Goal: Transaction & Acquisition: Purchase product/service

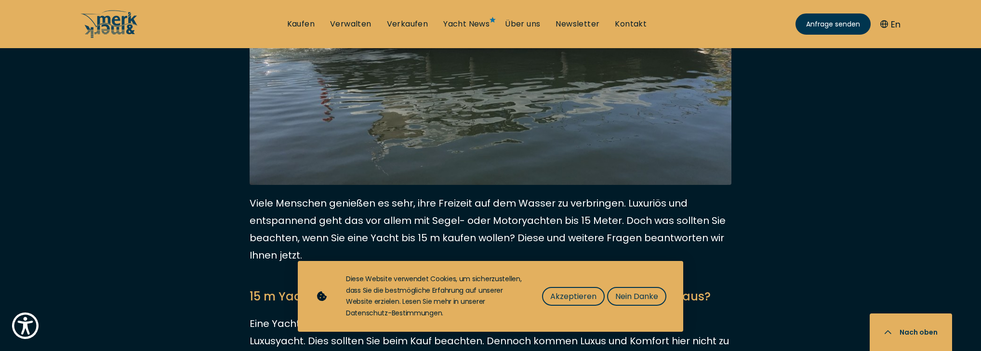
scroll to position [385, 0]
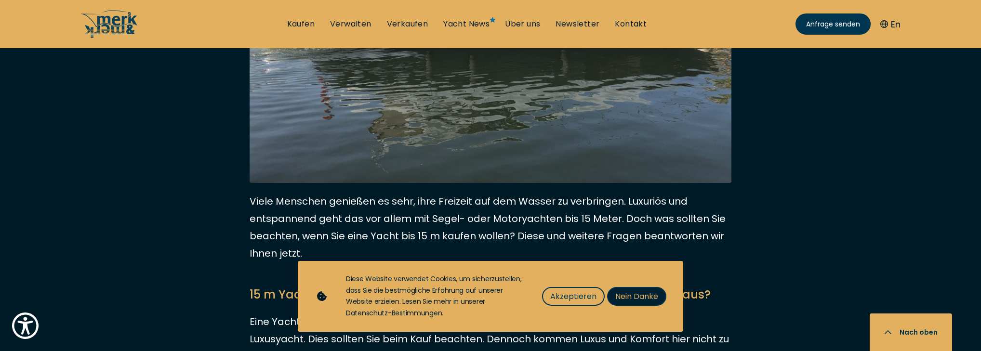
click at [658, 290] on span "Nein Danke" at bounding box center [636, 296] width 43 height 12
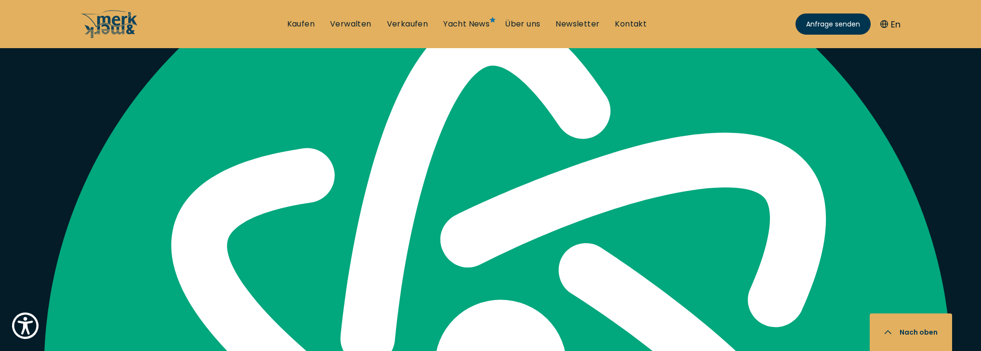
scroll to position [3006, 0]
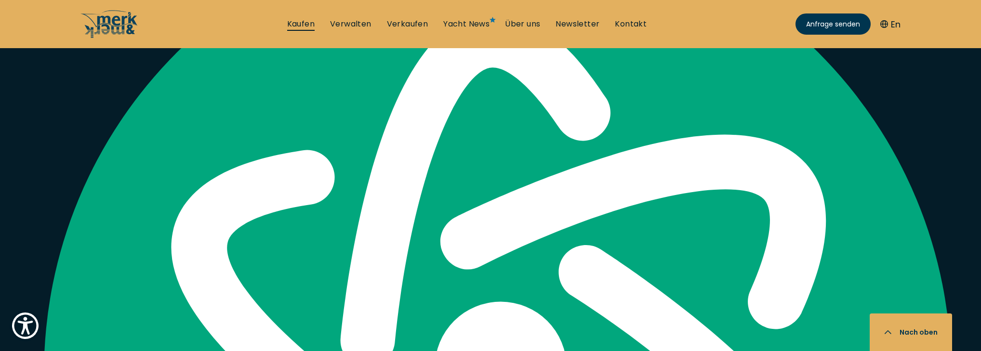
click at [287, 22] on link "Kaufen" at bounding box center [300, 24] width 27 height 11
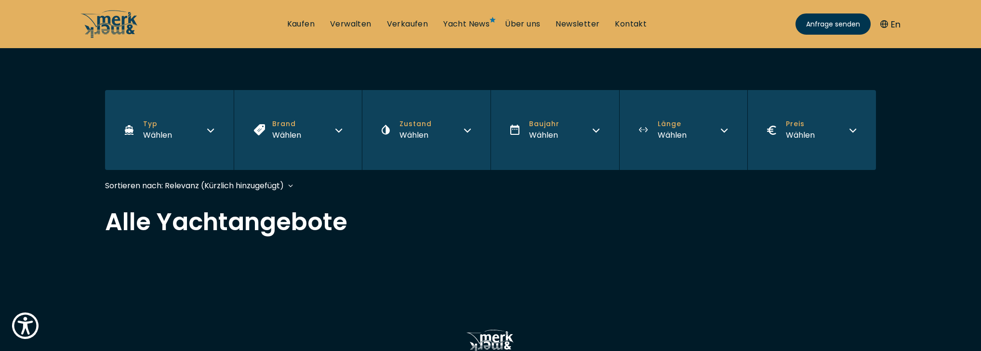
scroll to position [154, 0]
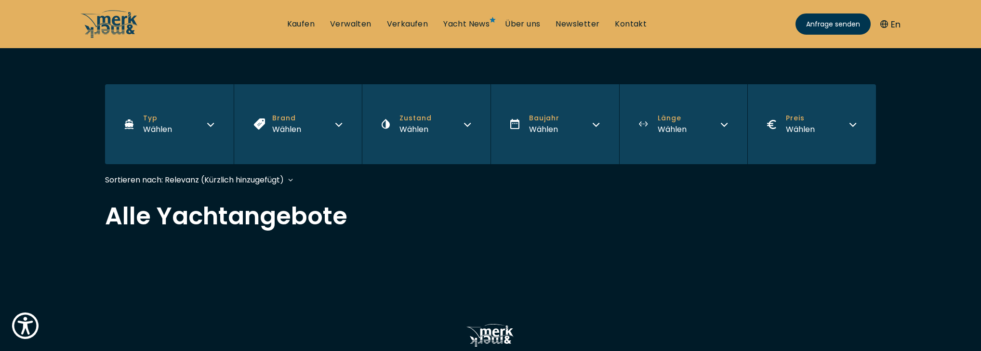
click at [210, 127] on icon "button" at bounding box center [211, 123] width 8 height 8
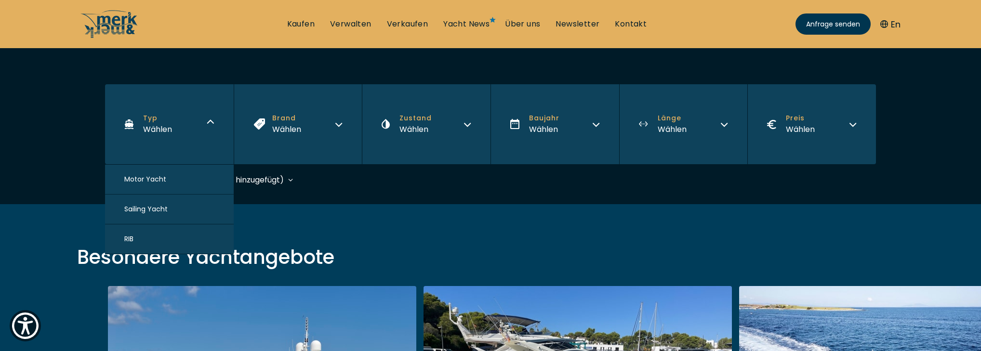
click at [168, 214] on span "Sailing Yacht" at bounding box center [145, 209] width 43 height 10
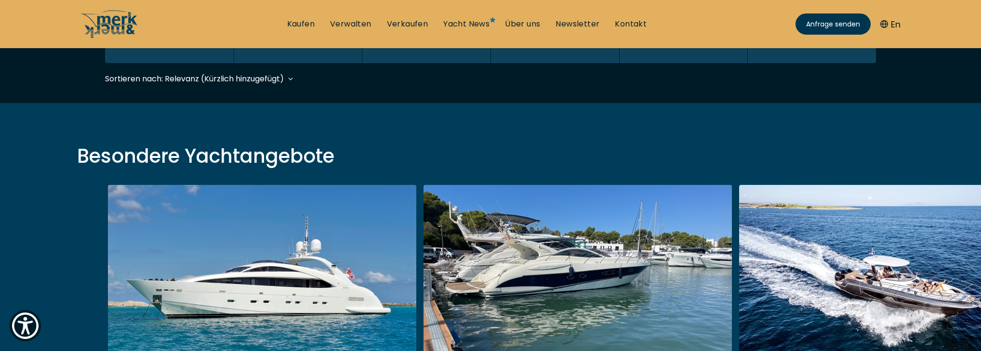
scroll to position [256, 0]
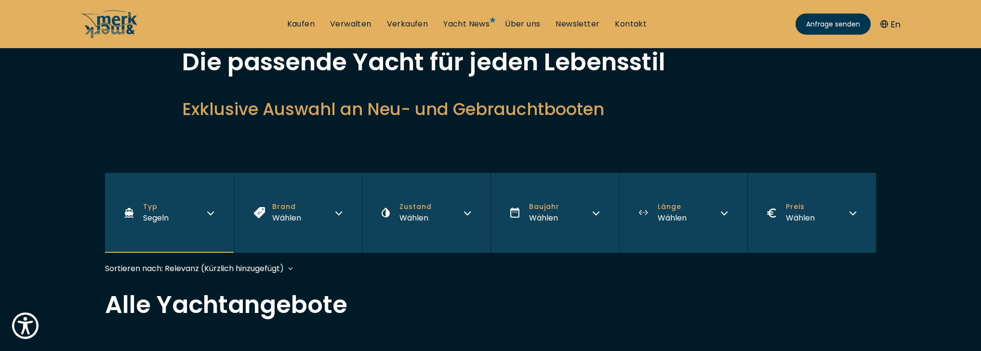
scroll to position [116, 0]
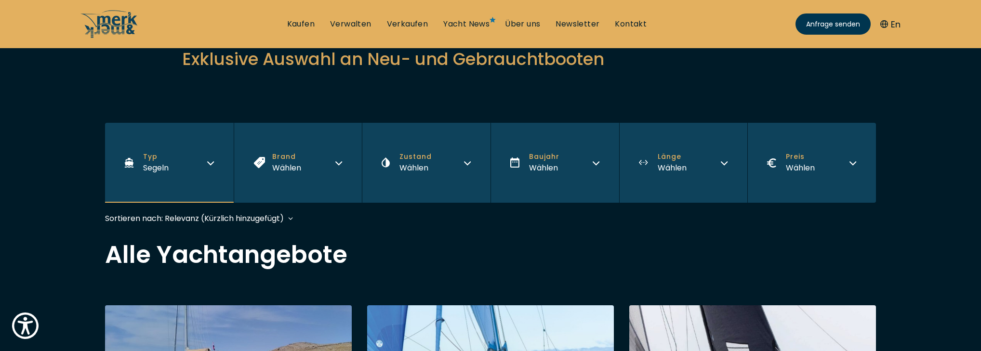
click at [339, 165] on icon "button" at bounding box center [339, 163] width 6 height 3
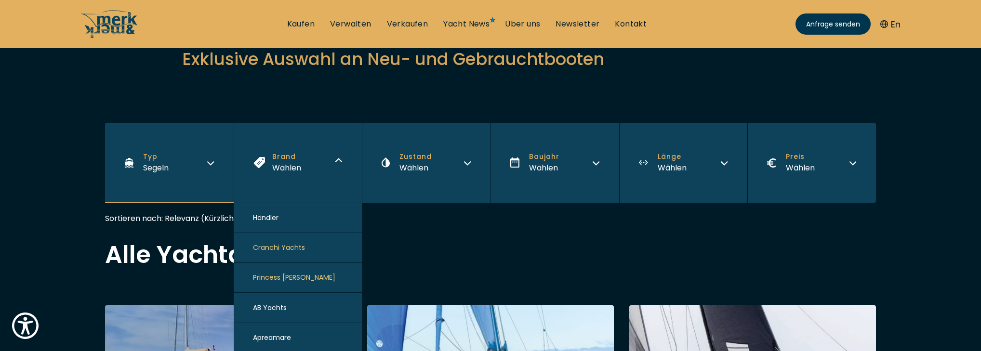
click at [339, 166] on icon "button" at bounding box center [339, 162] width 8 height 8
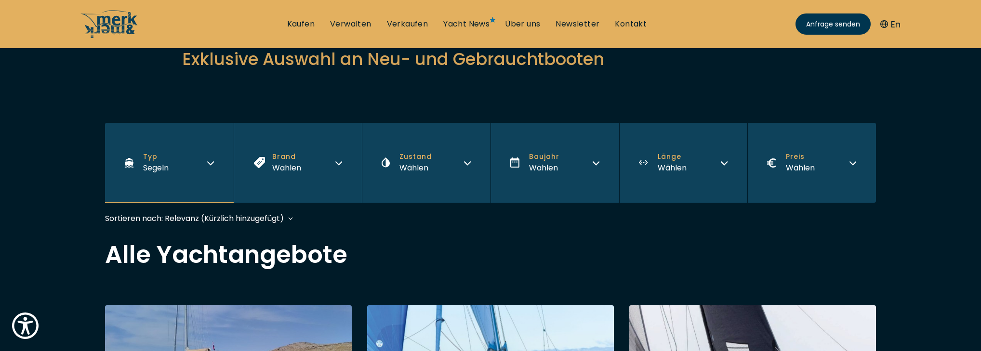
click at [466, 166] on icon "button" at bounding box center [467, 162] width 8 height 8
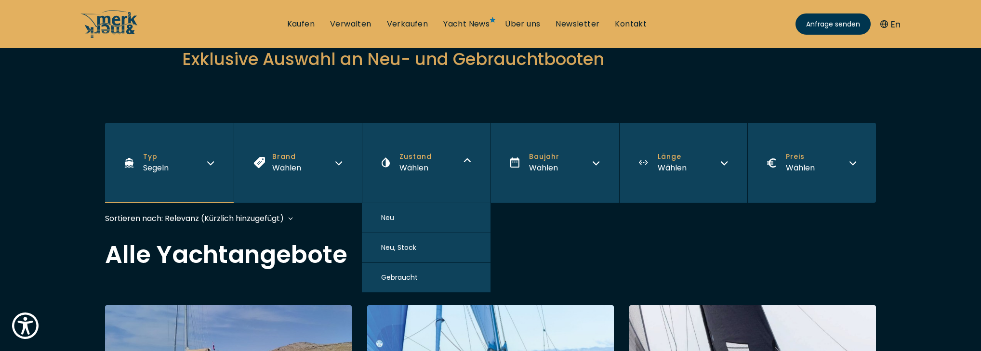
click at [418, 283] on span "Gebraucht" at bounding box center [399, 278] width 37 height 10
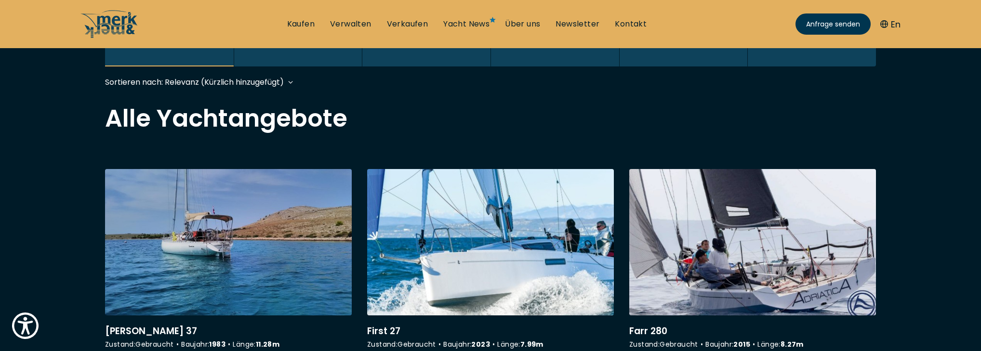
scroll to position [256, 0]
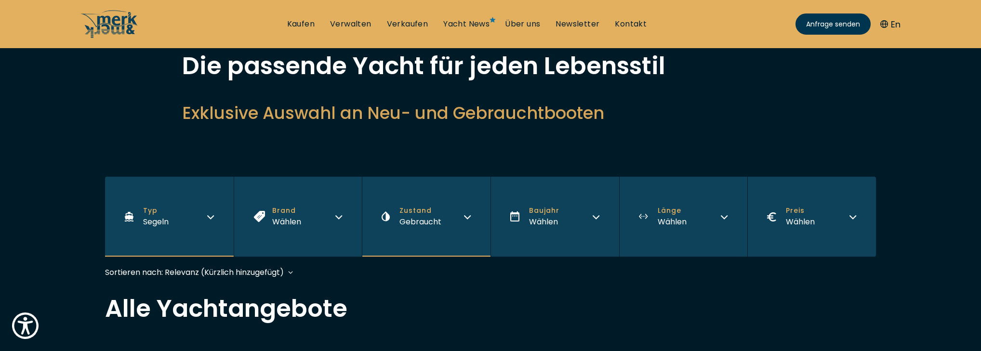
scroll to position [77, 0]
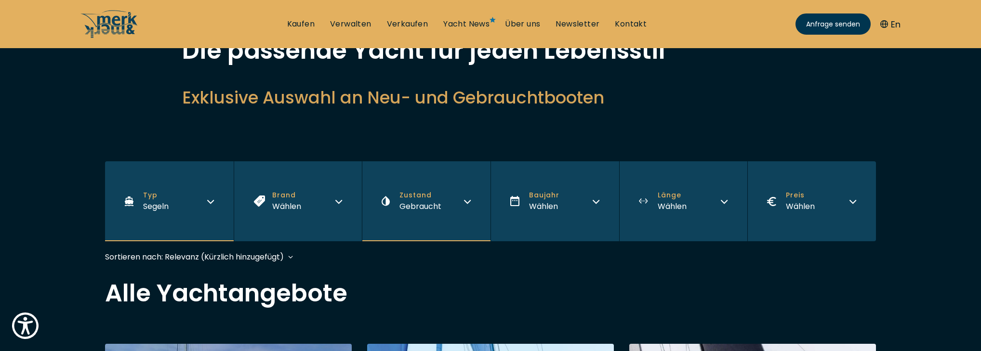
click at [594, 204] on icon "button" at bounding box center [596, 201] width 8 height 8
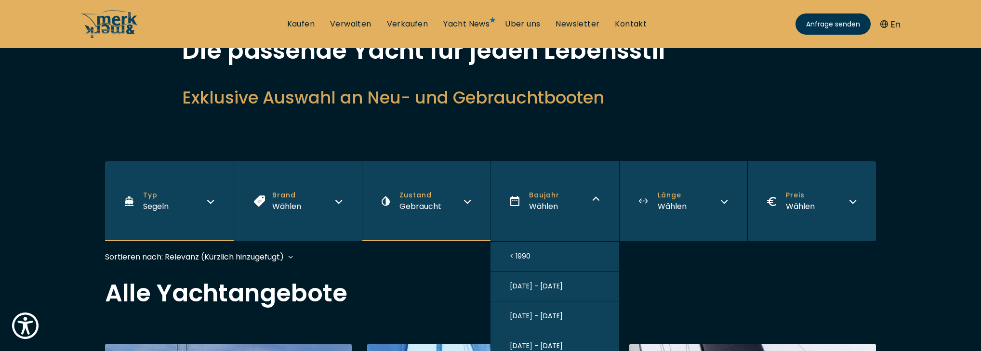
click at [524, 262] on span "< 1990" at bounding box center [520, 256] width 21 height 10
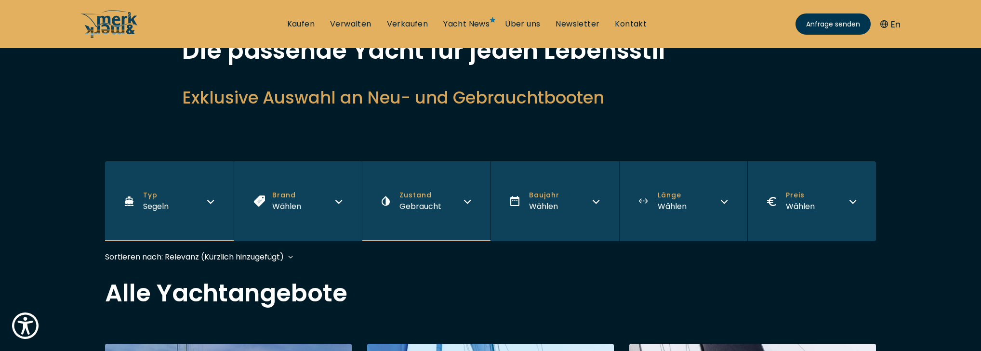
scroll to position [243, 0]
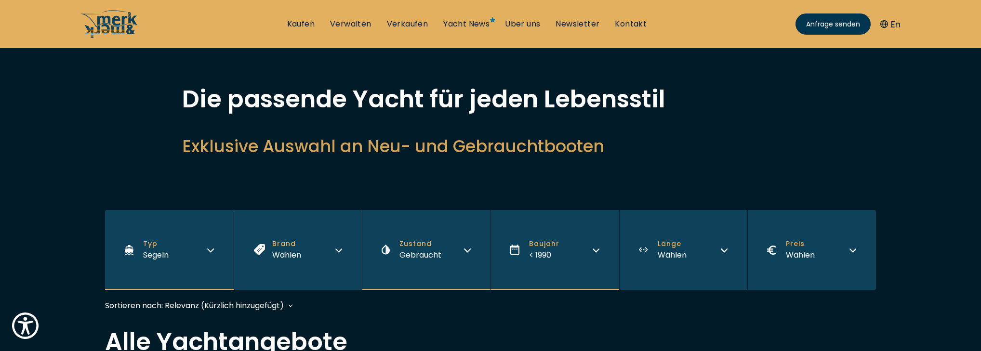
scroll to position [116, 0]
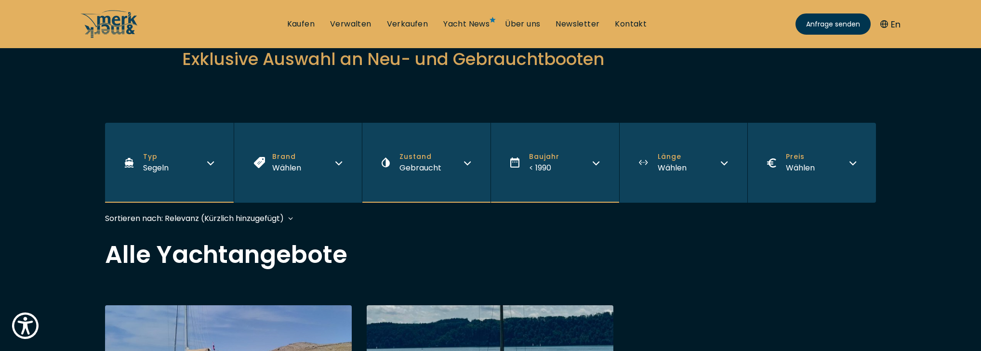
click at [722, 166] on icon "button" at bounding box center [724, 162] width 8 height 8
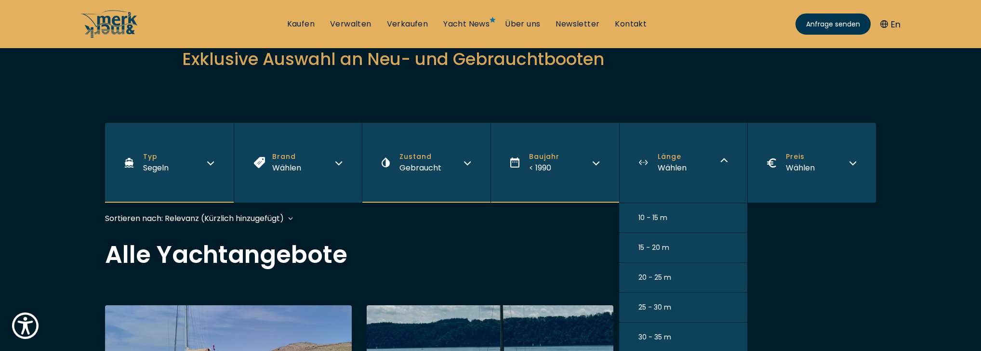
click at [664, 253] on span "15 - 20 m" at bounding box center [653, 248] width 31 height 10
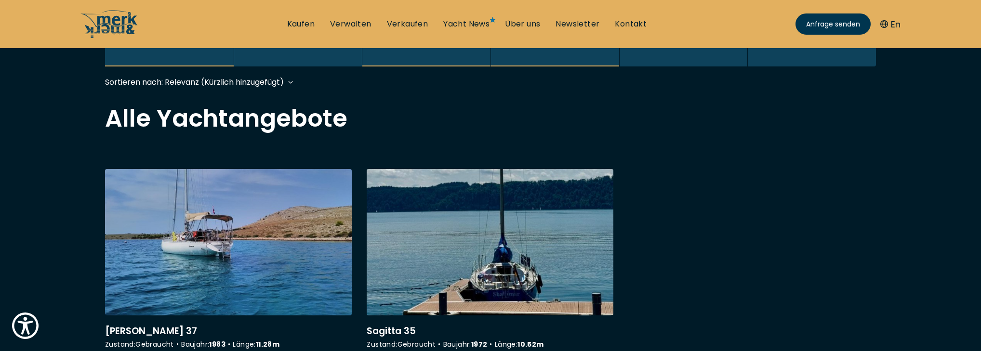
scroll to position [256, 0]
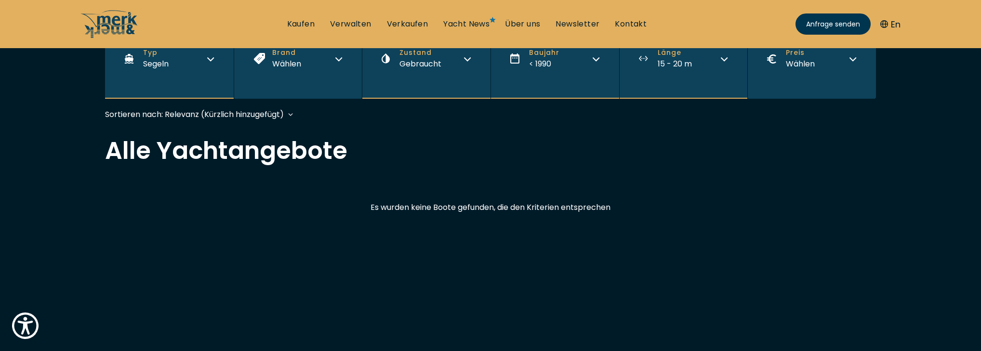
scroll to position [231, 0]
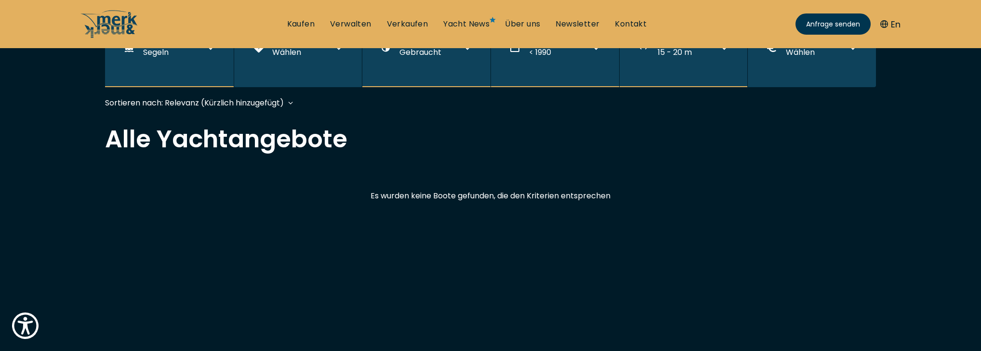
click at [851, 50] on icon "button" at bounding box center [853, 46] width 8 height 8
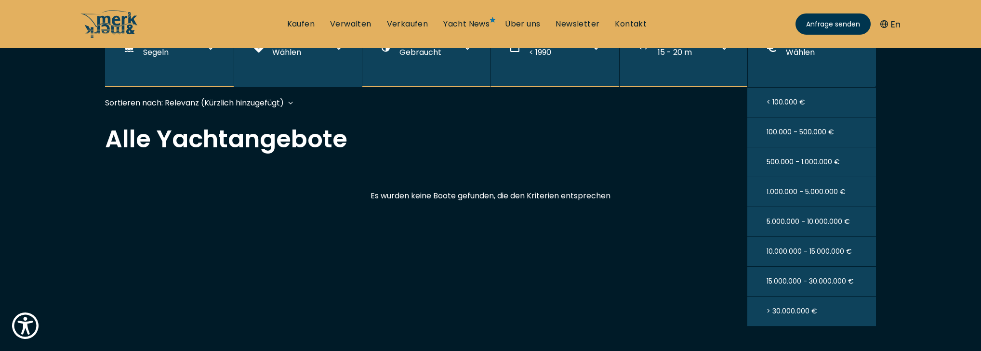
click at [790, 107] on span "< 100.000 €" at bounding box center [785, 102] width 39 height 10
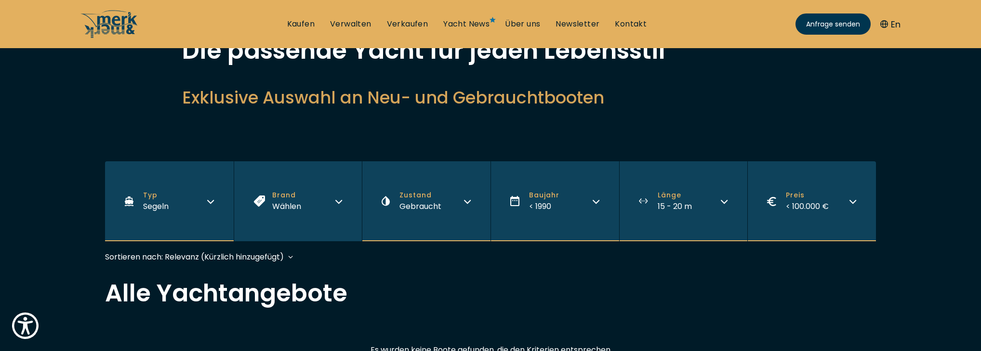
scroll to position [77, 0]
click at [724, 204] on icon "button" at bounding box center [724, 201] width 8 height 8
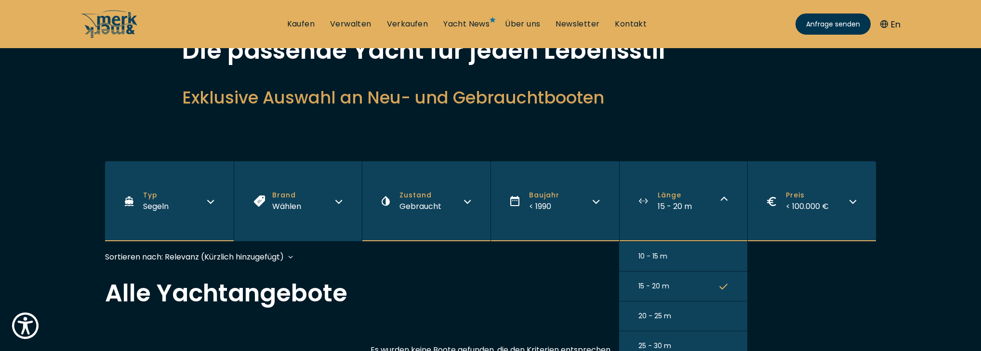
click at [667, 262] on span "10 - 15 m" at bounding box center [652, 256] width 29 height 10
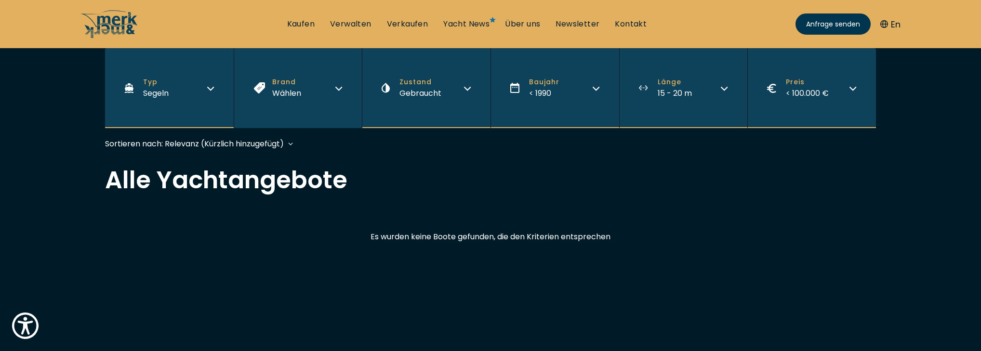
scroll to position [246, 0]
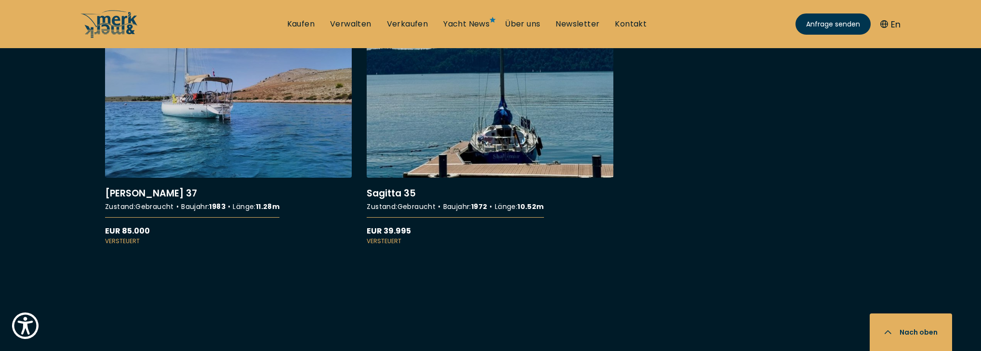
scroll to position [385, 0]
